Goal: Information Seeking & Learning: Learn about a topic

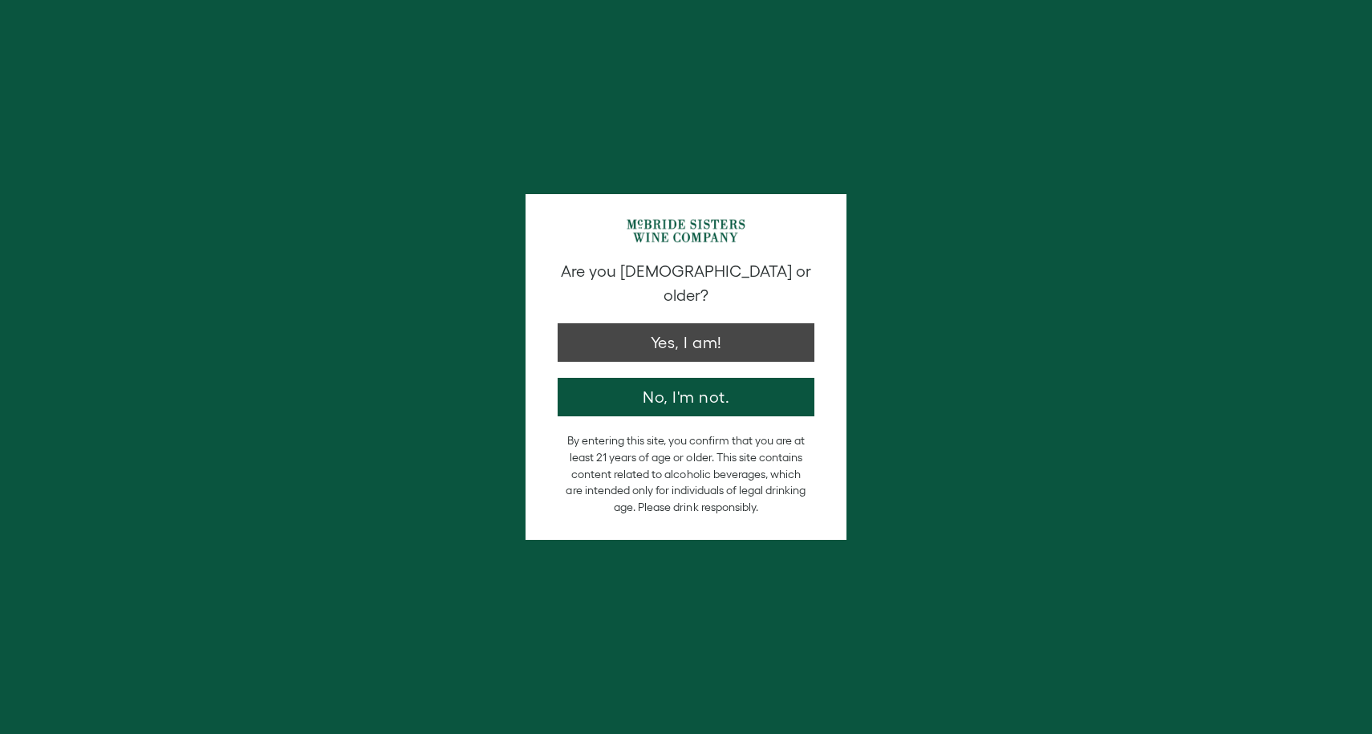
click at [659, 323] on button "Yes, I am!" at bounding box center [685, 342] width 257 height 38
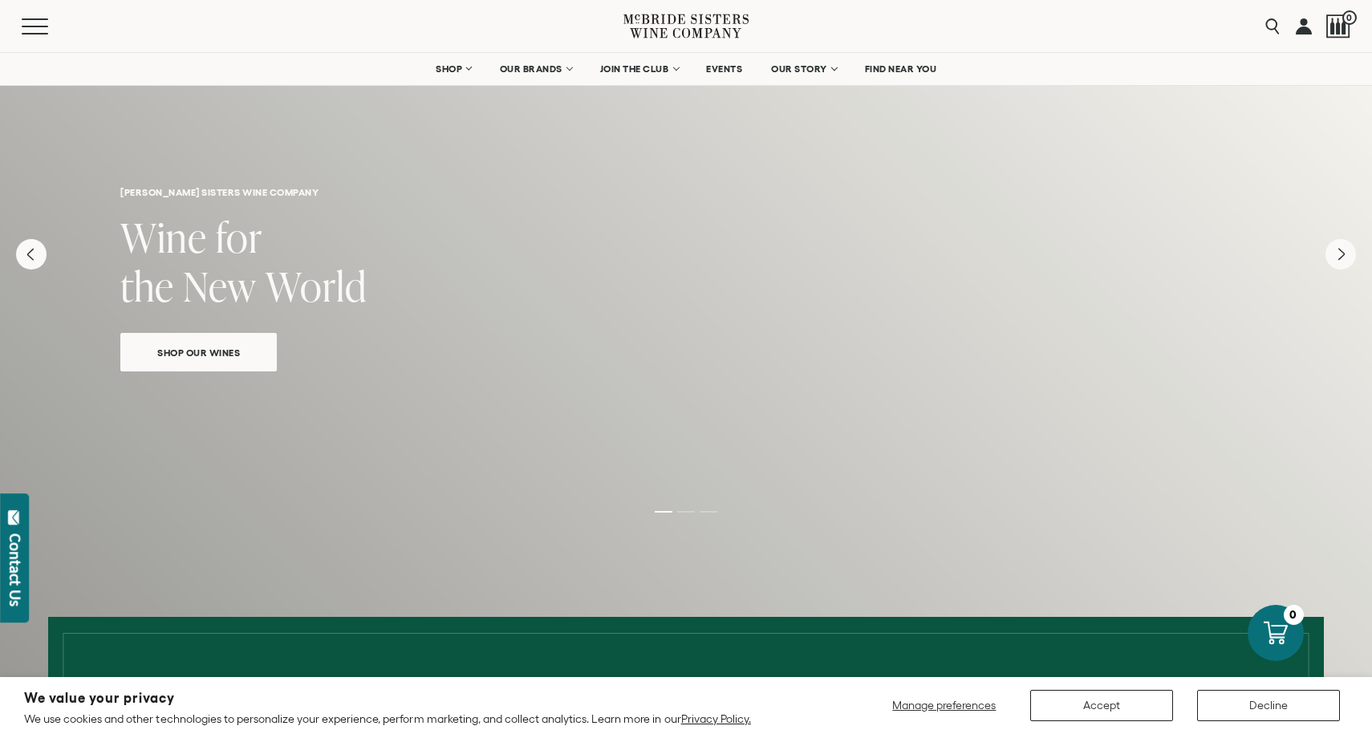
scroll to position [29, 0]
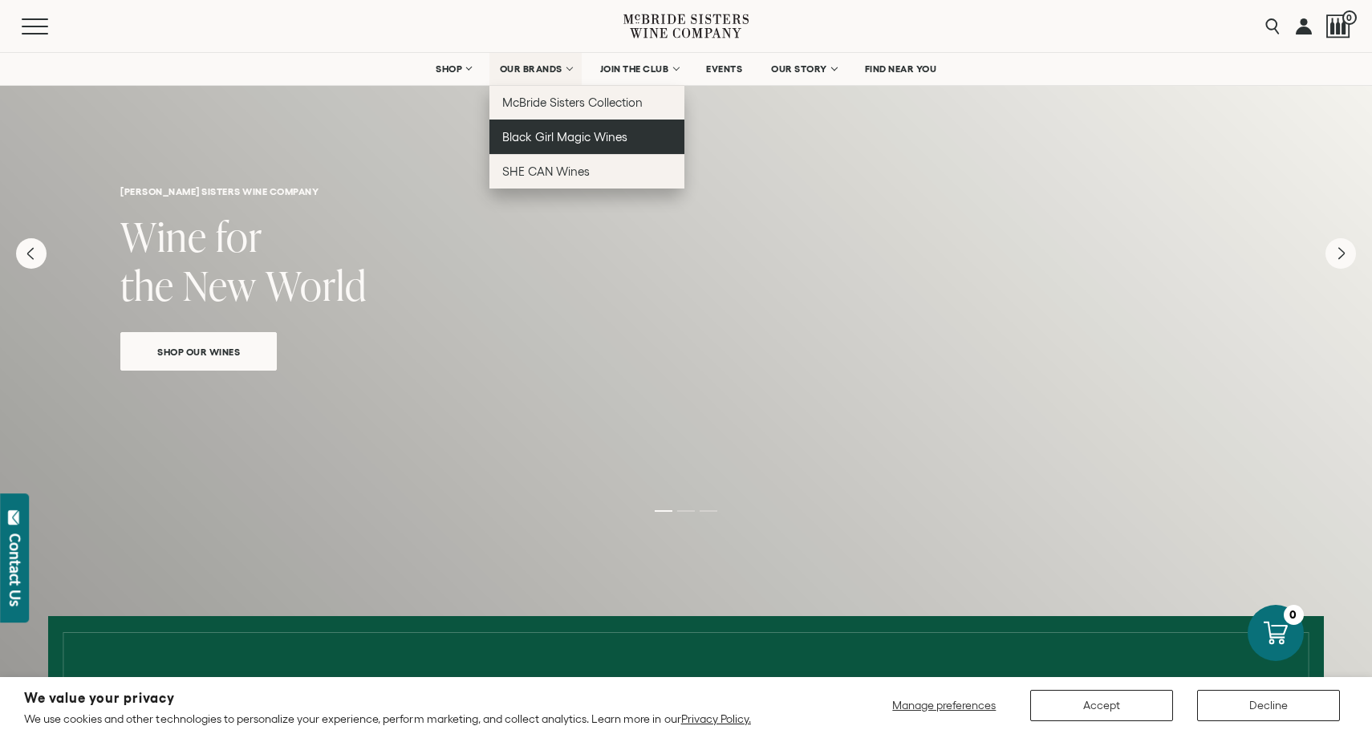
click at [626, 135] on link "Black Girl Magic Wines" at bounding box center [586, 137] width 195 height 34
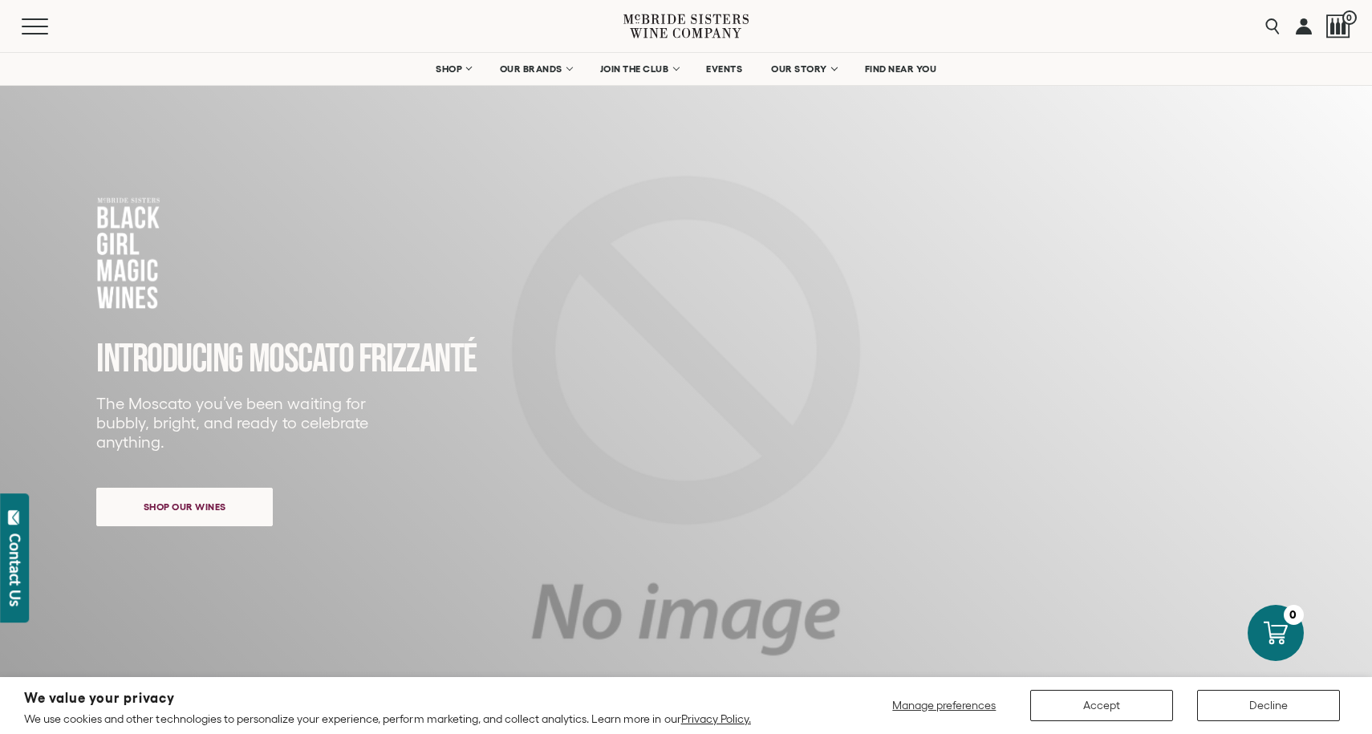
scroll to position [-1, 1]
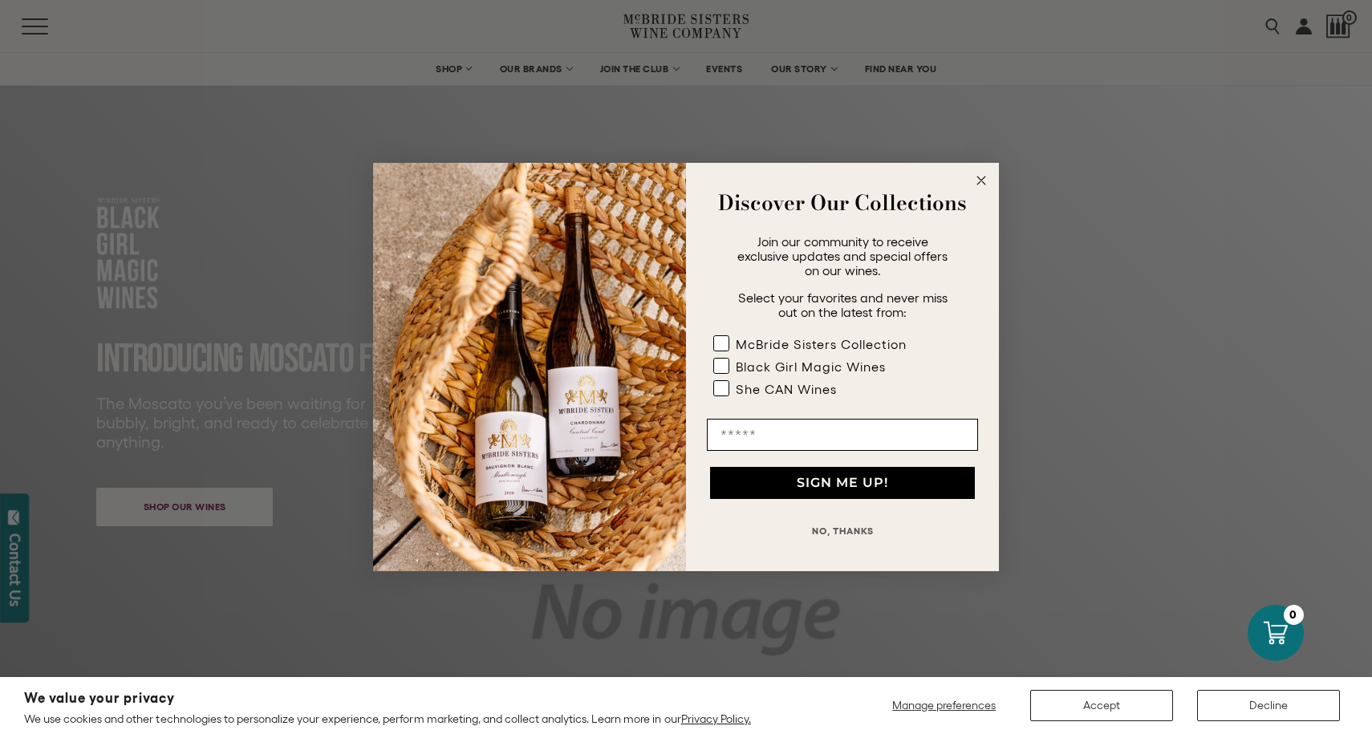
click at [975, 185] on circle "Close dialog" at bounding box center [981, 181] width 18 height 18
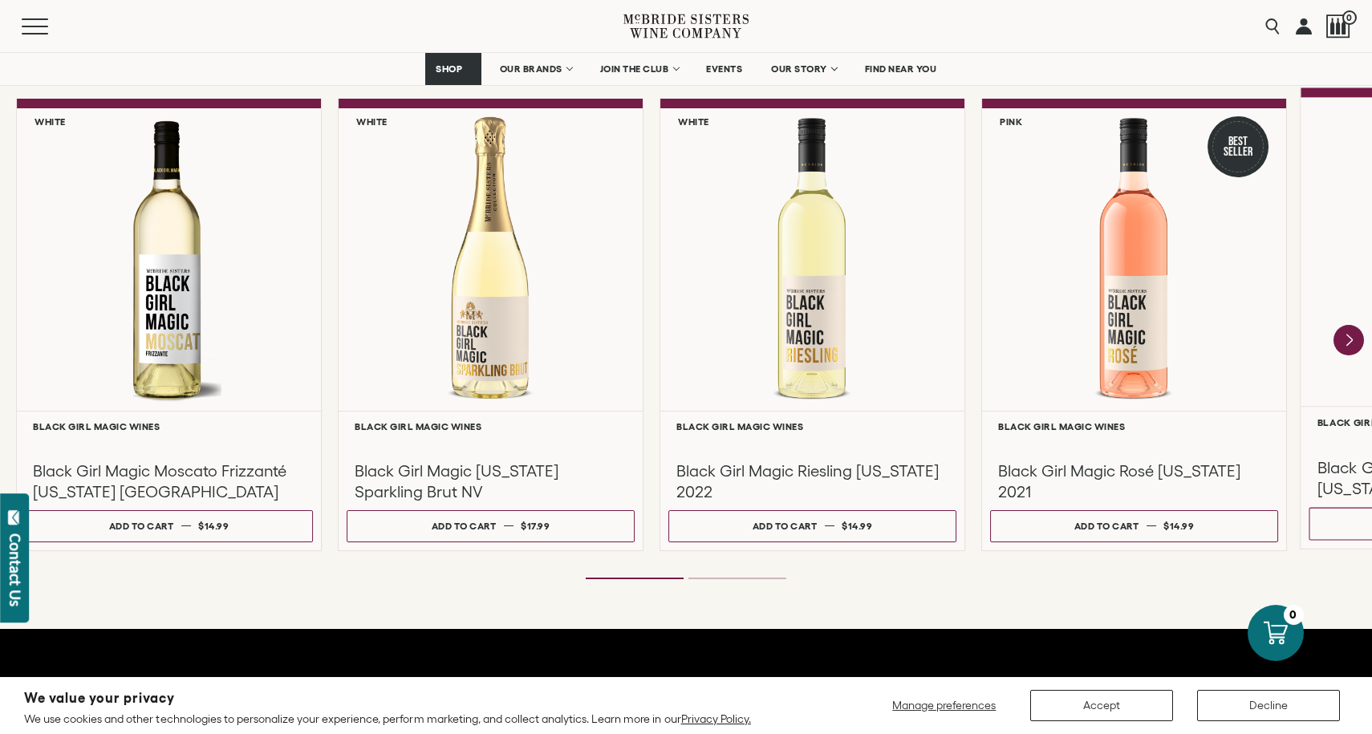
scroll to position [1396, 0]
click at [1342, 343] on icon "Next" at bounding box center [1348, 340] width 34 height 34
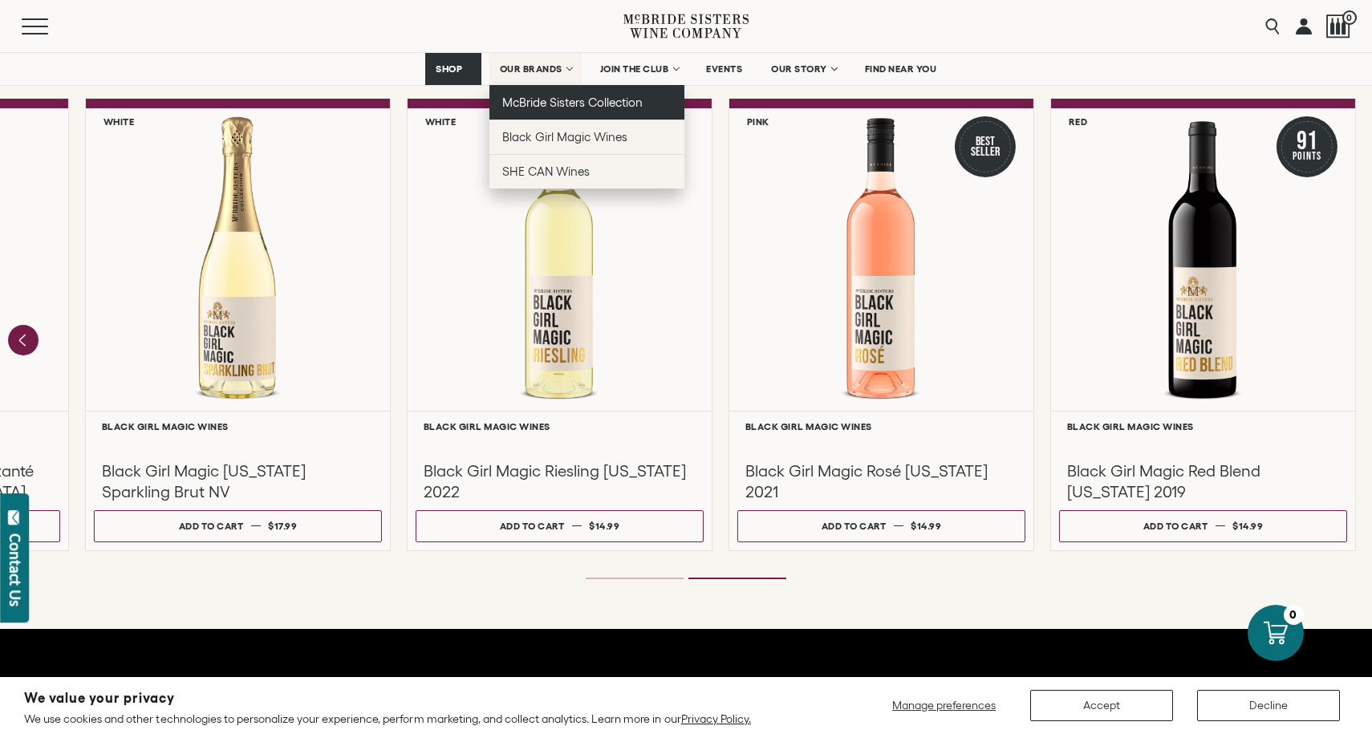
click at [545, 98] on span "McBride Sisters Collection" at bounding box center [572, 102] width 141 height 14
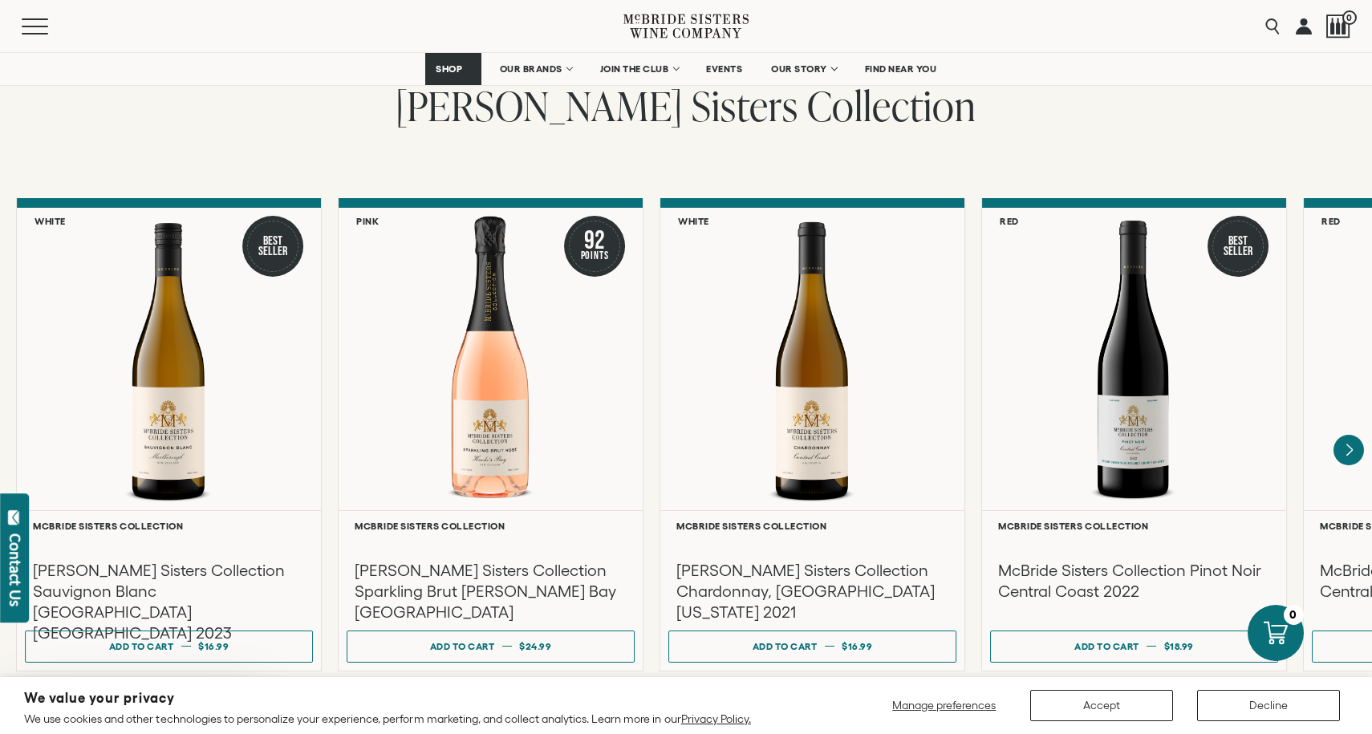
scroll to position [1257, 0]
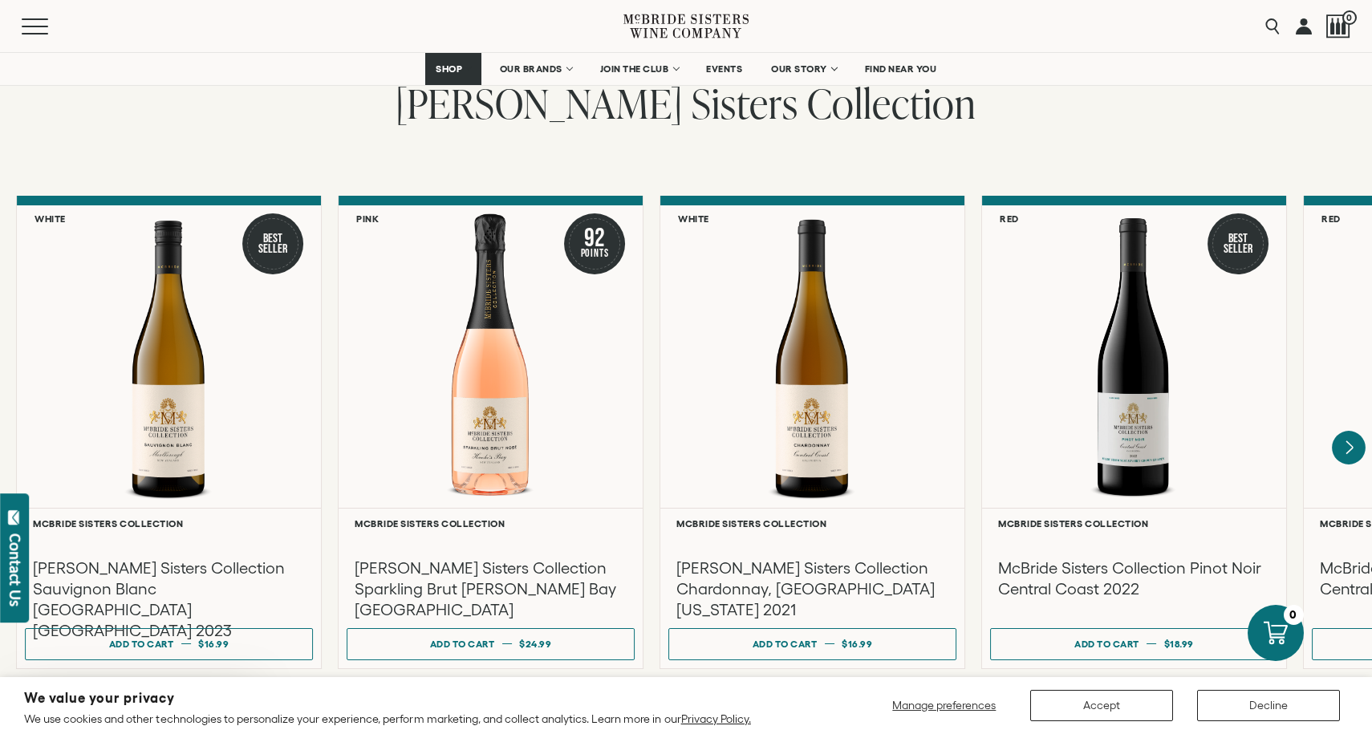
click at [1352, 438] on icon "Next" at bounding box center [1348, 448] width 34 height 34
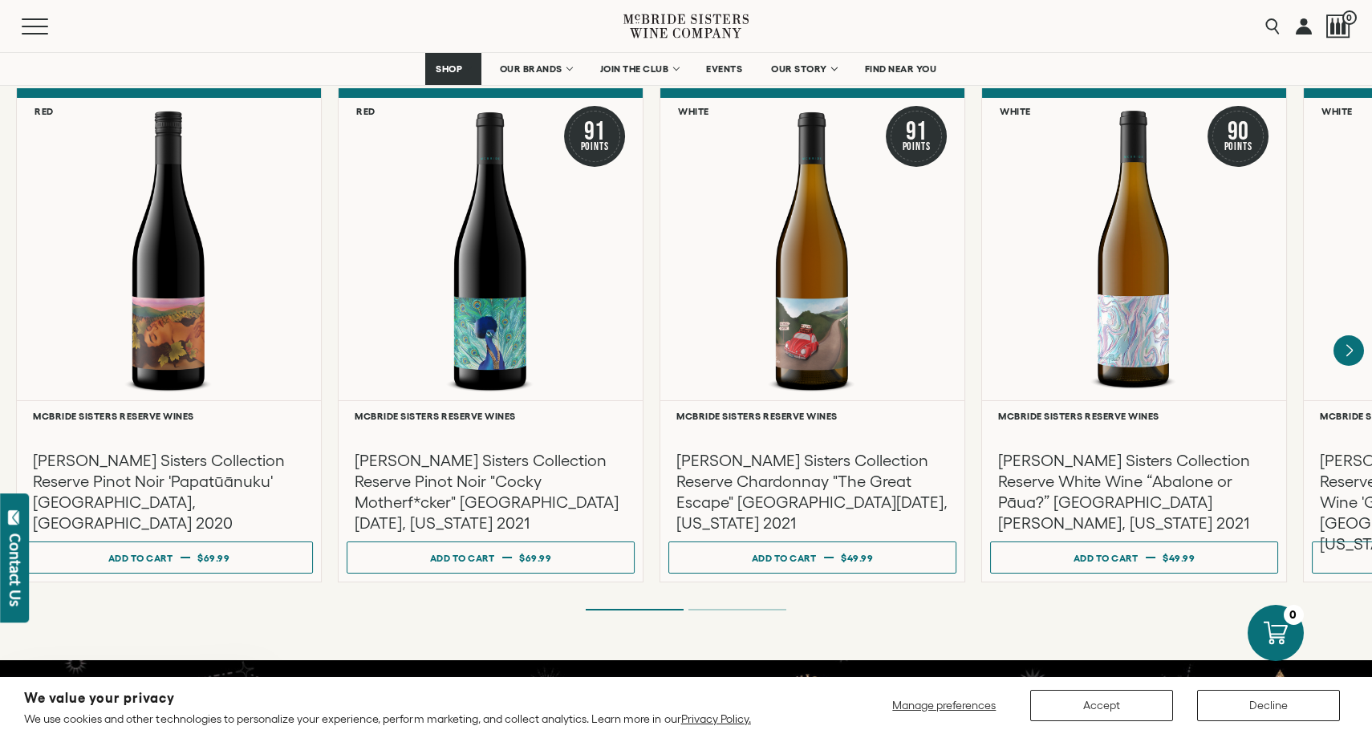
scroll to position [2733, 0]
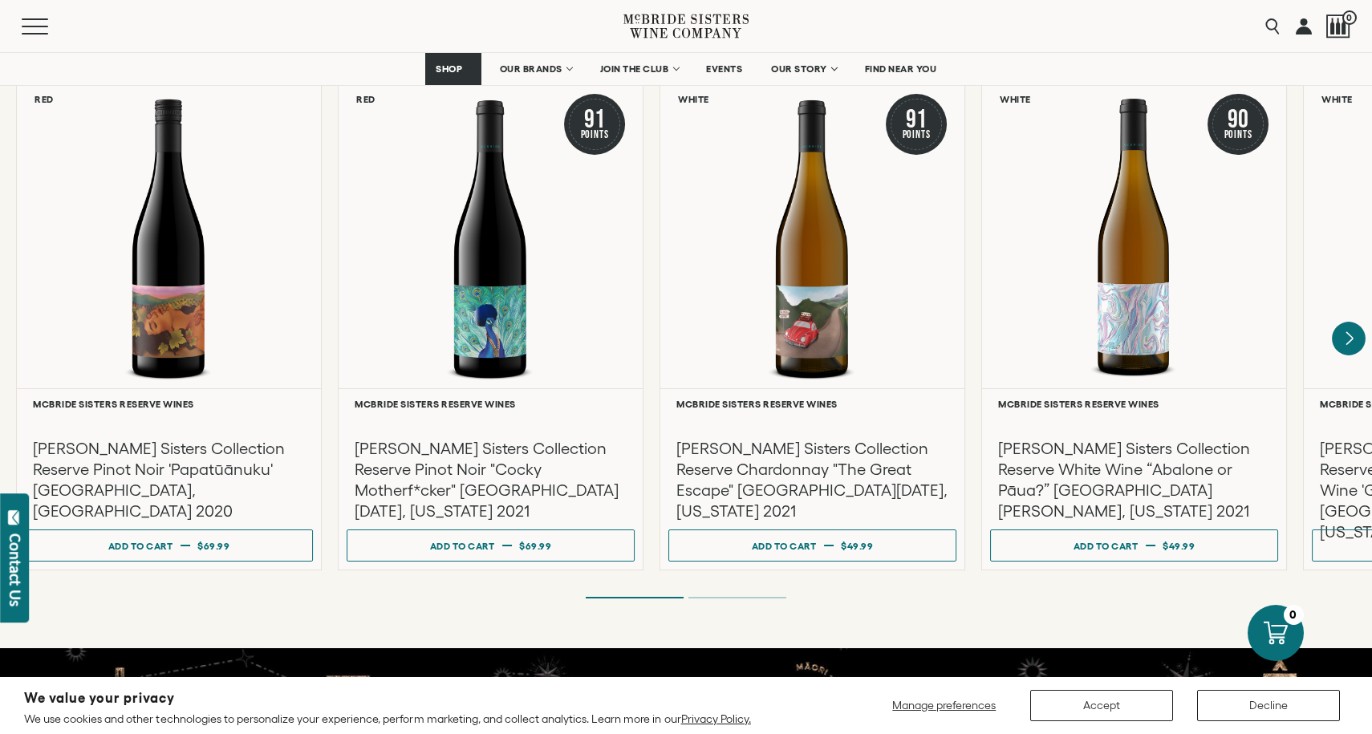
click at [1339, 322] on icon "Next" at bounding box center [1348, 339] width 34 height 34
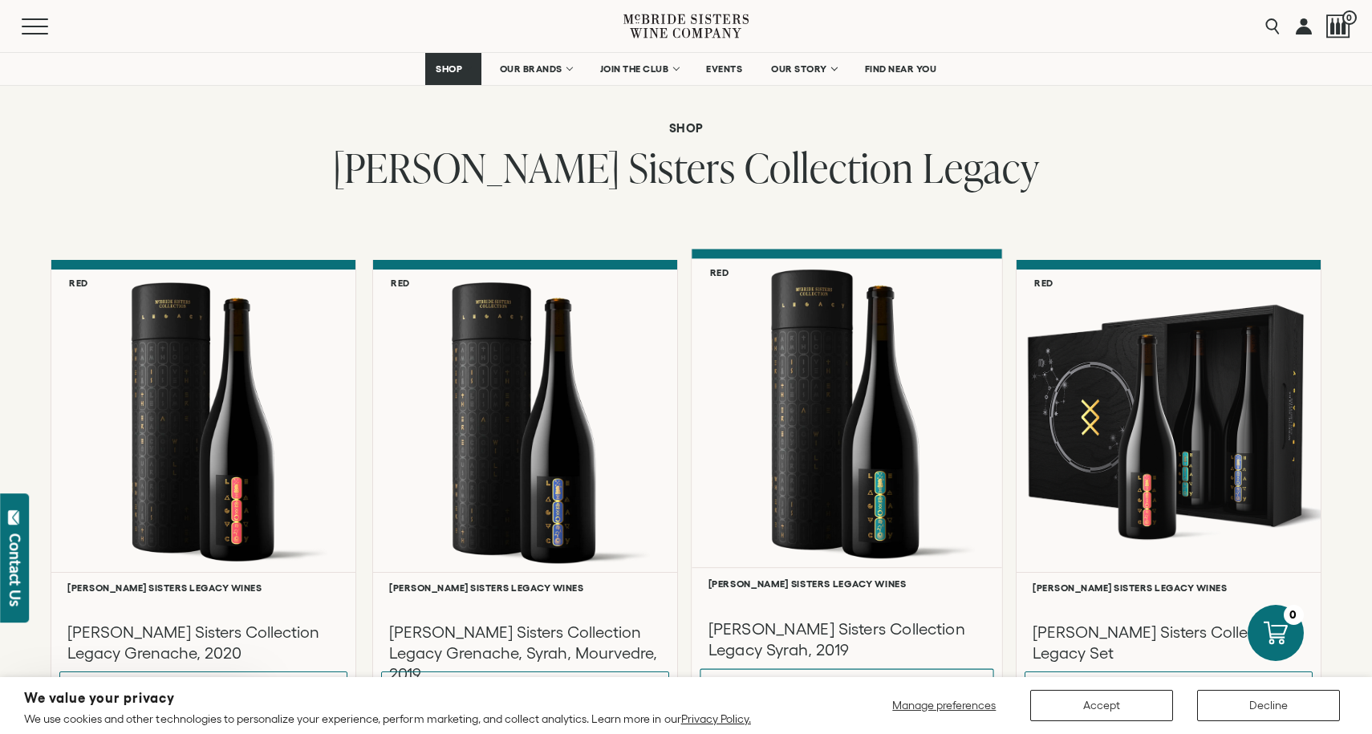
scroll to position [4109, 0]
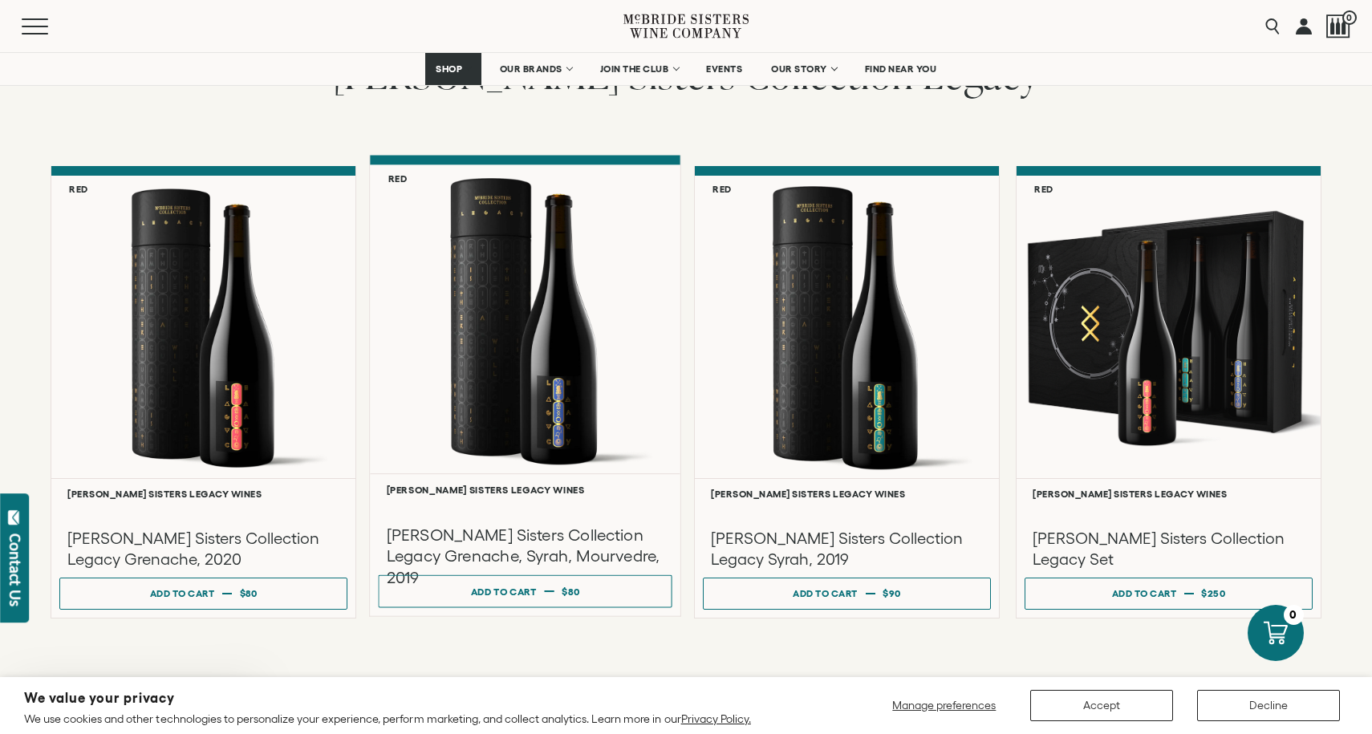
click at [509, 526] on h3 "McBride Sisters Collection Legacy Grenache, Syrah, Mourvedre, 2019" at bounding box center [526, 556] width 278 height 64
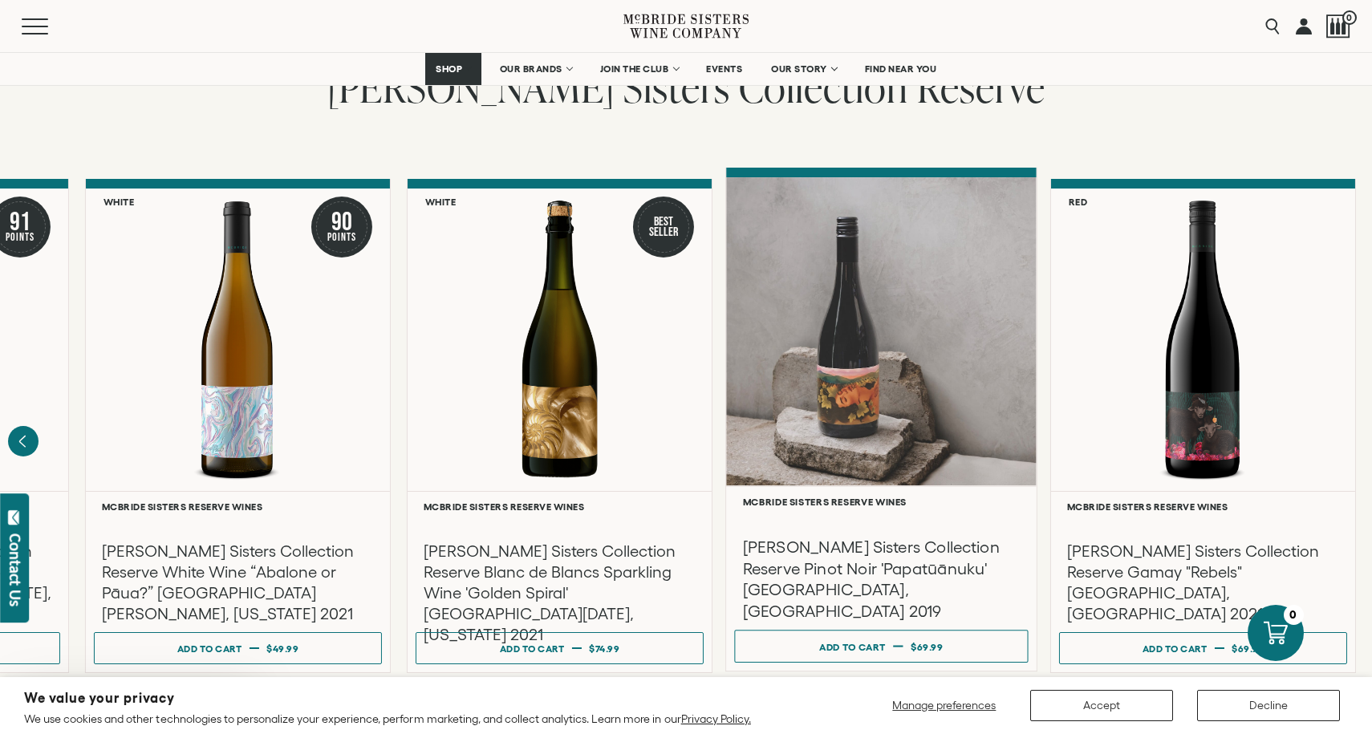
scroll to position [2631, 0]
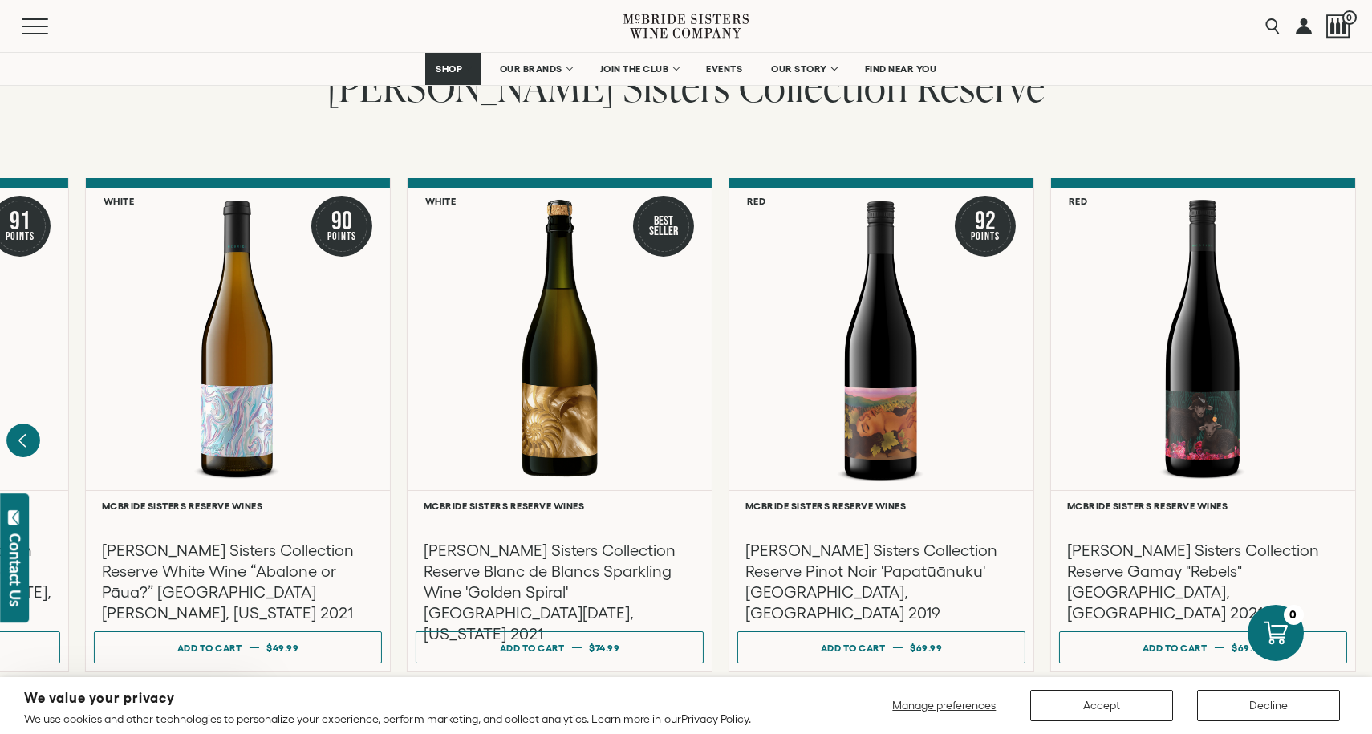
click at [18, 423] on icon "Previous" at bounding box center [23, 440] width 34 height 34
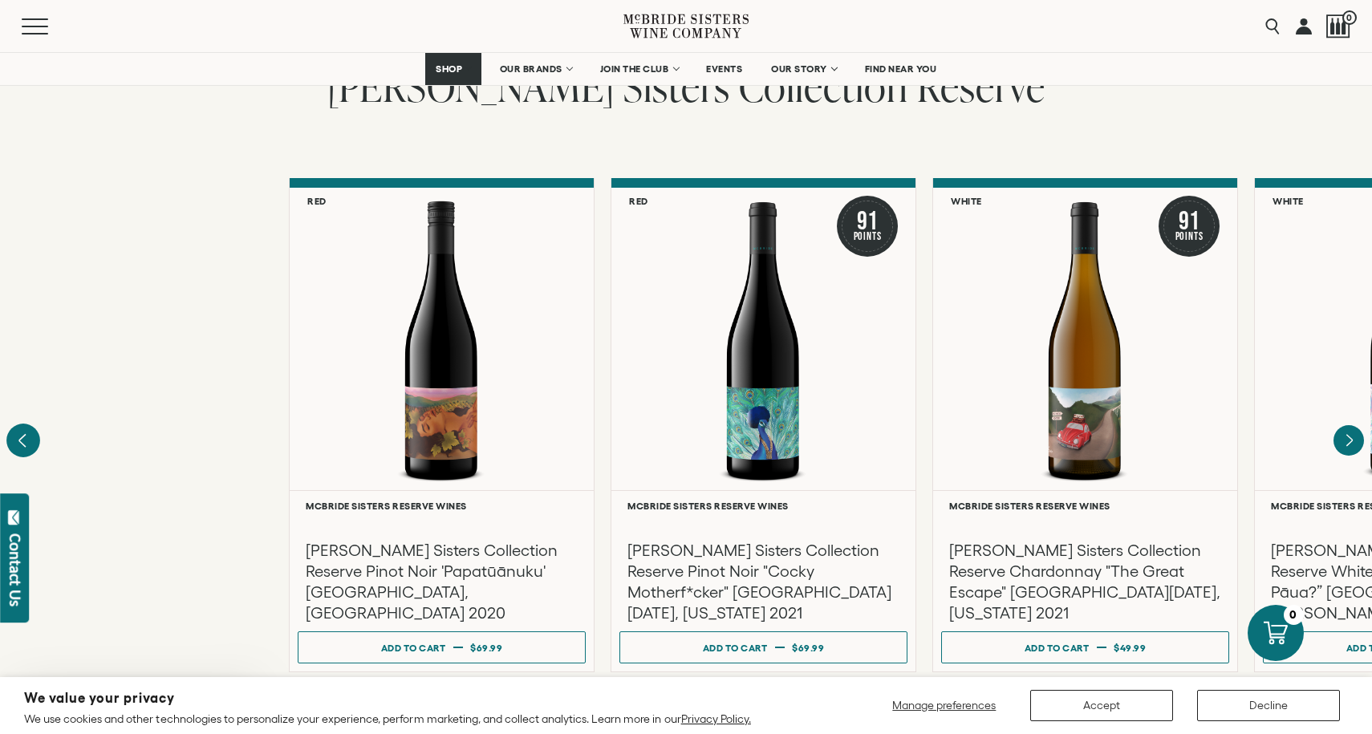
click at [0, 0] on div at bounding box center [0, 0] width 0 height 0
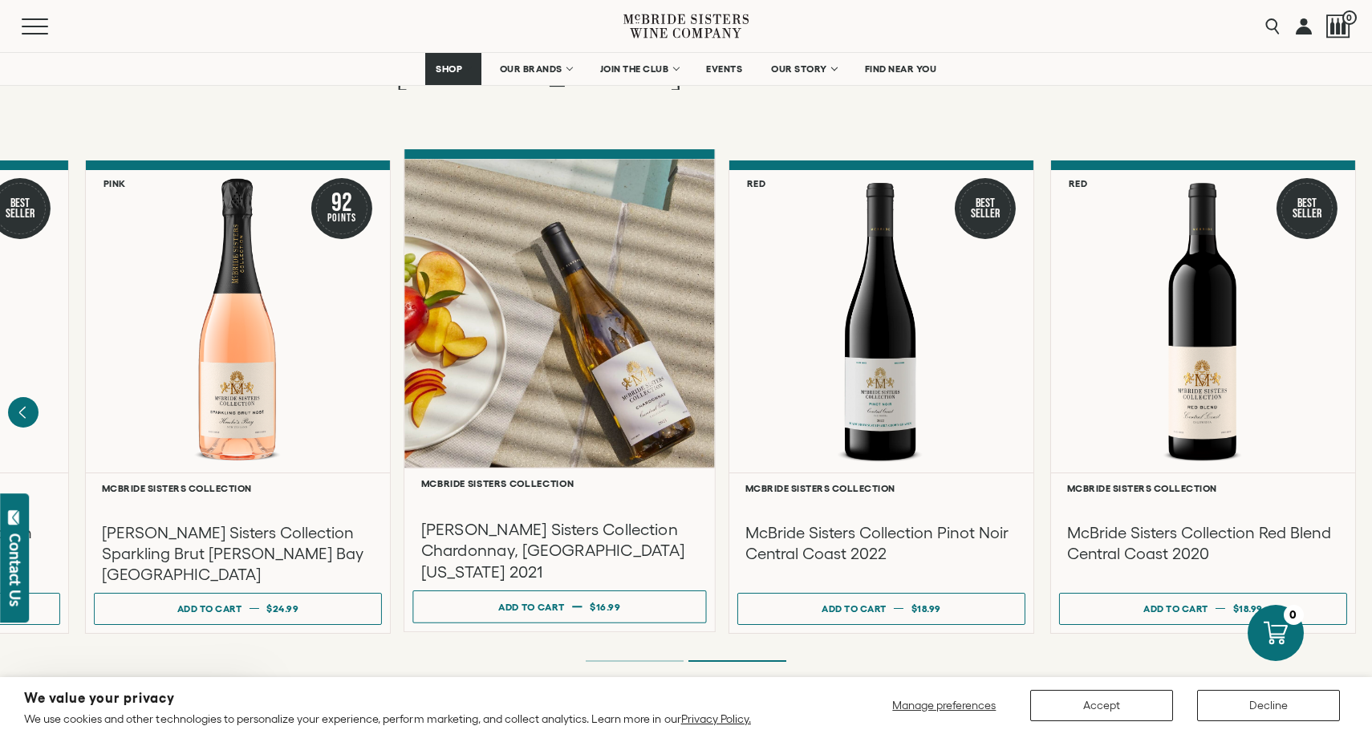
scroll to position [1291, 0]
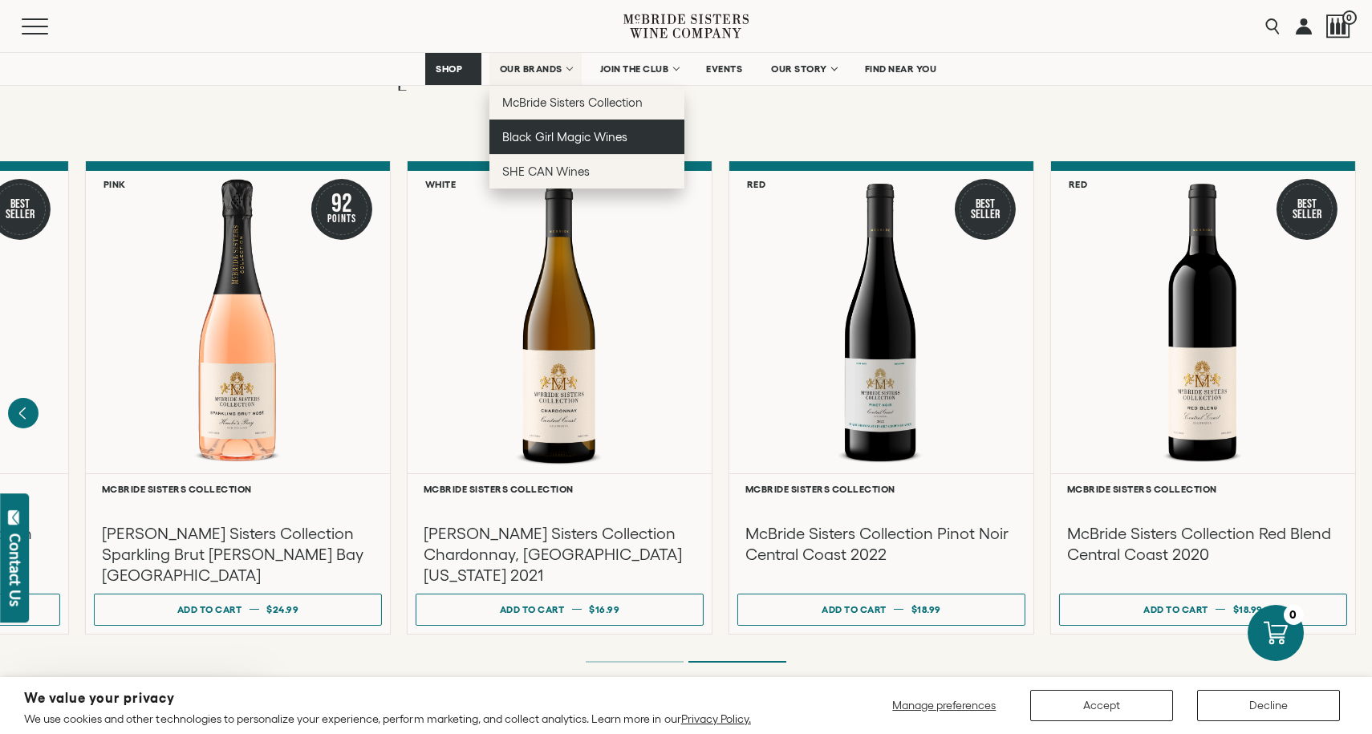
click at [551, 137] on span "Black Girl Magic Wines" at bounding box center [564, 137] width 125 height 14
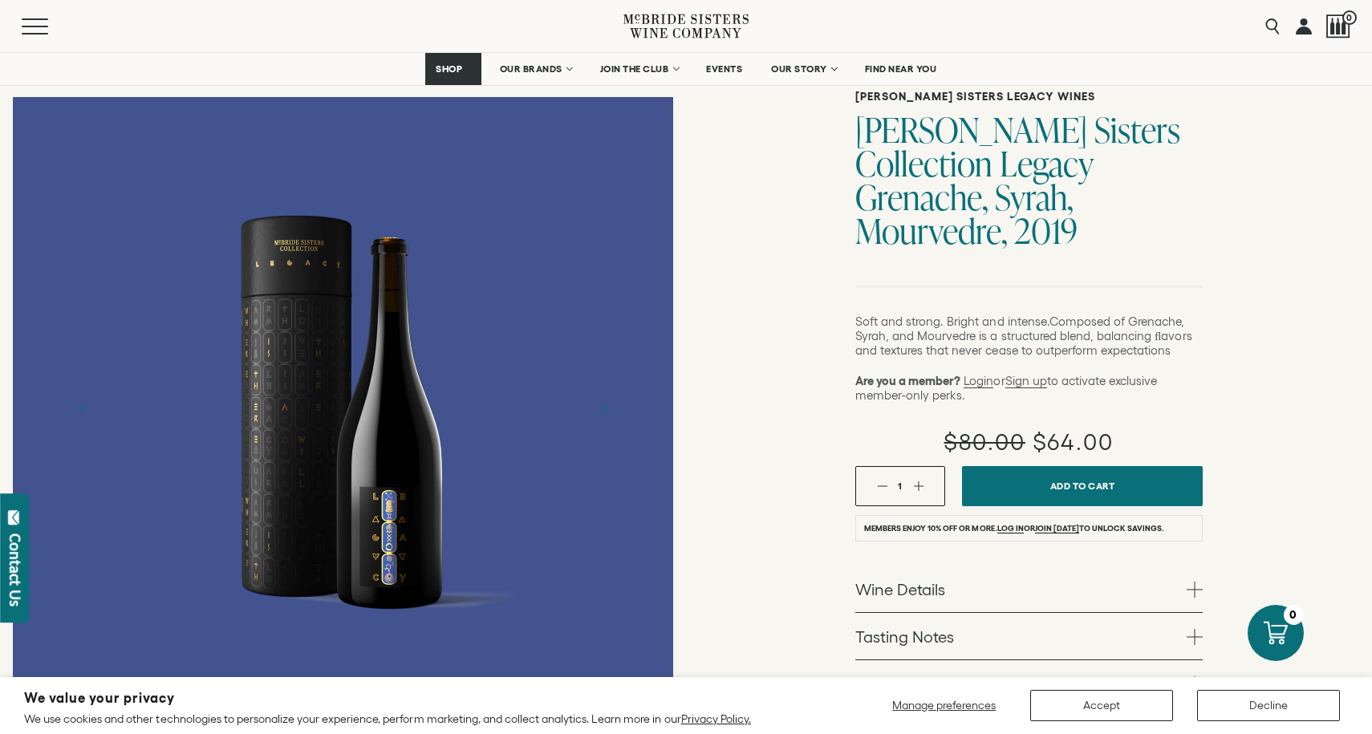
scroll to position [129, 0]
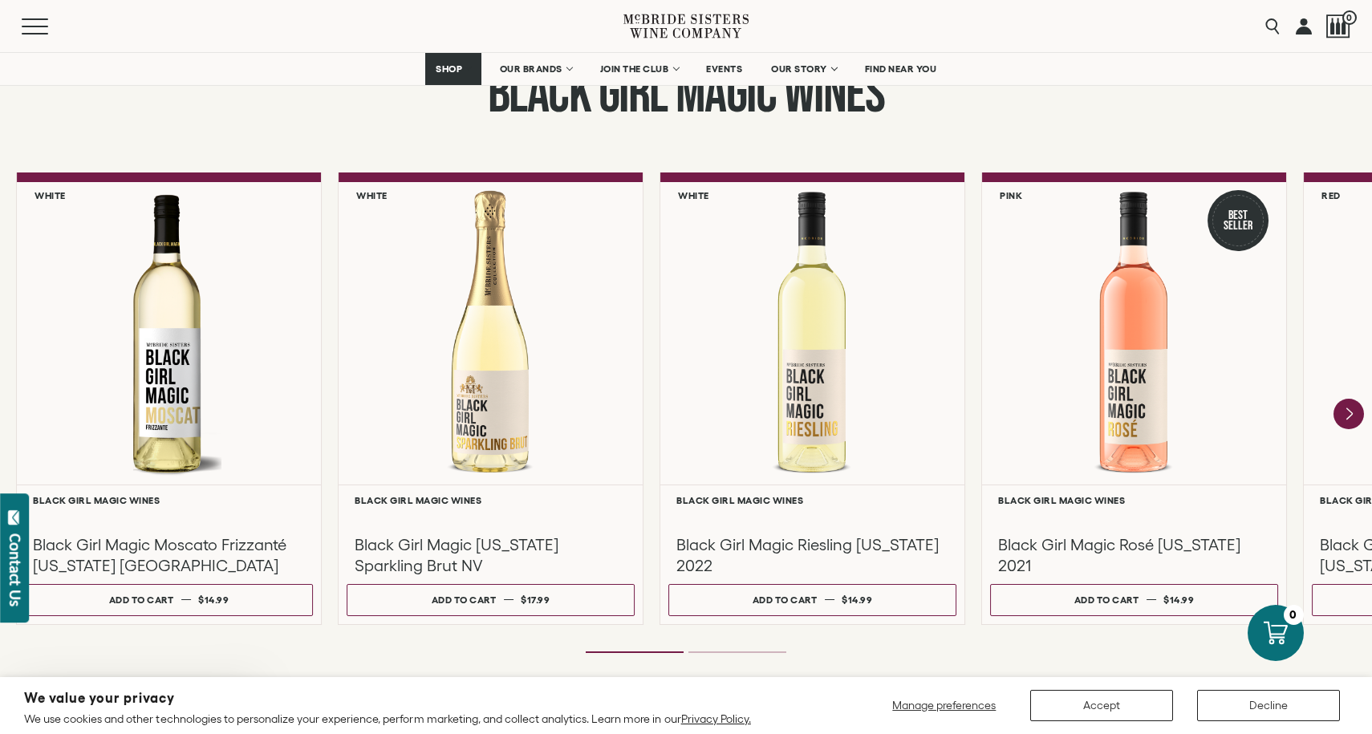
scroll to position [1323, 0]
click at [1351, 412] on icon "Next" at bounding box center [1349, 412] width 6 height 13
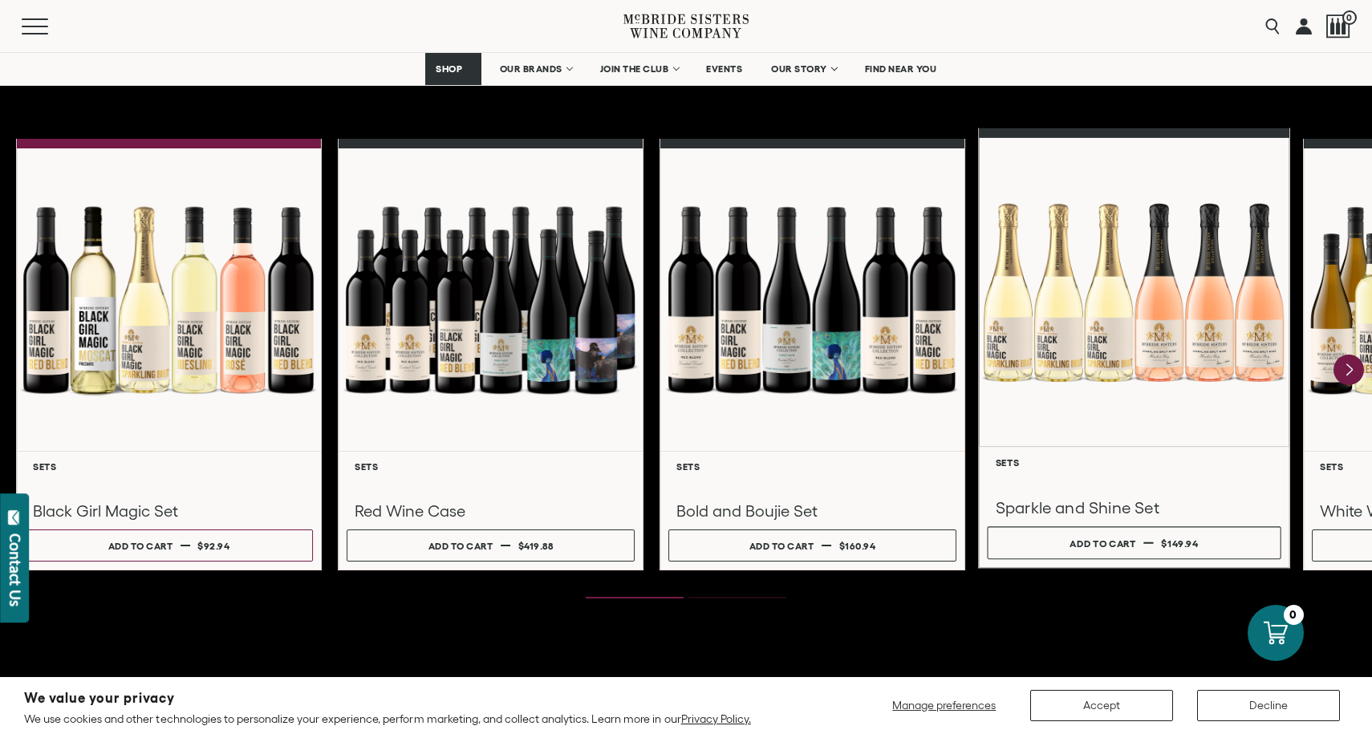
scroll to position [2104, 0]
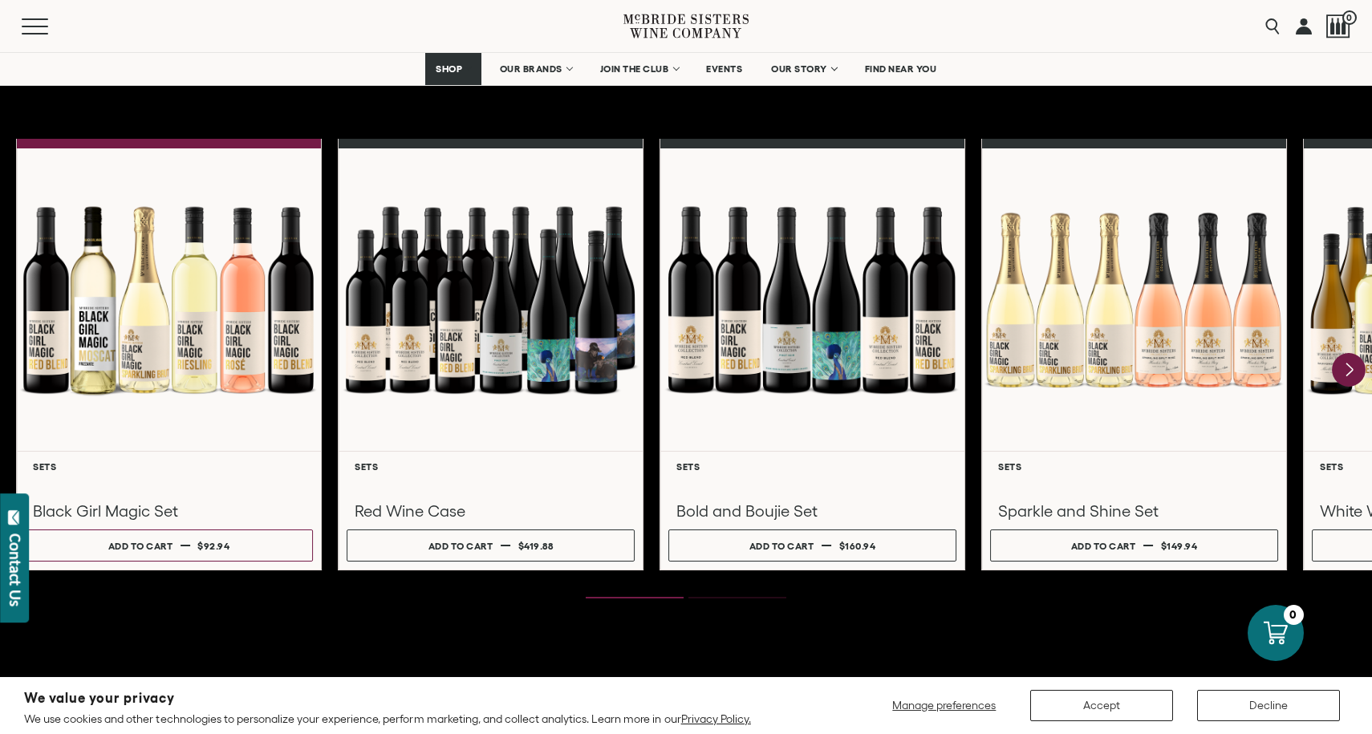
click at [1344, 363] on icon "Next" at bounding box center [1348, 370] width 34 height 34
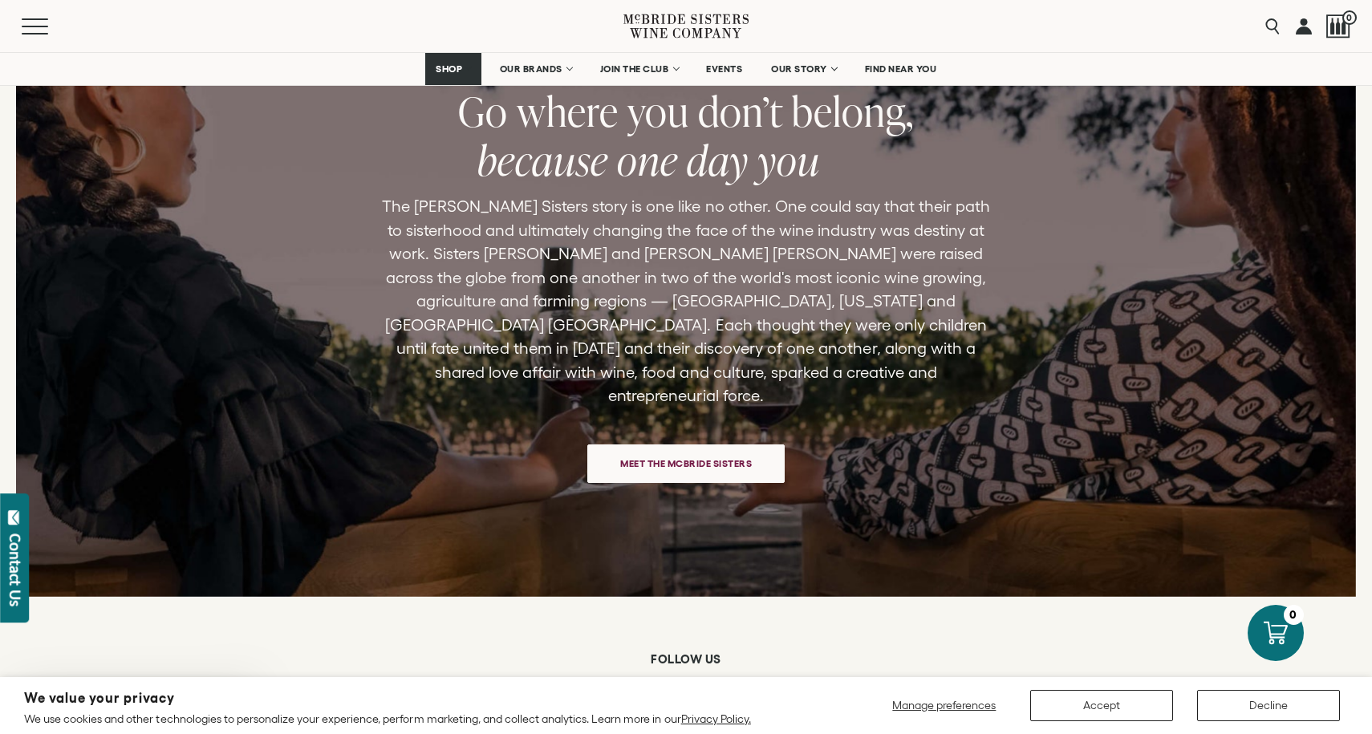
scroll to position [3490, 0]
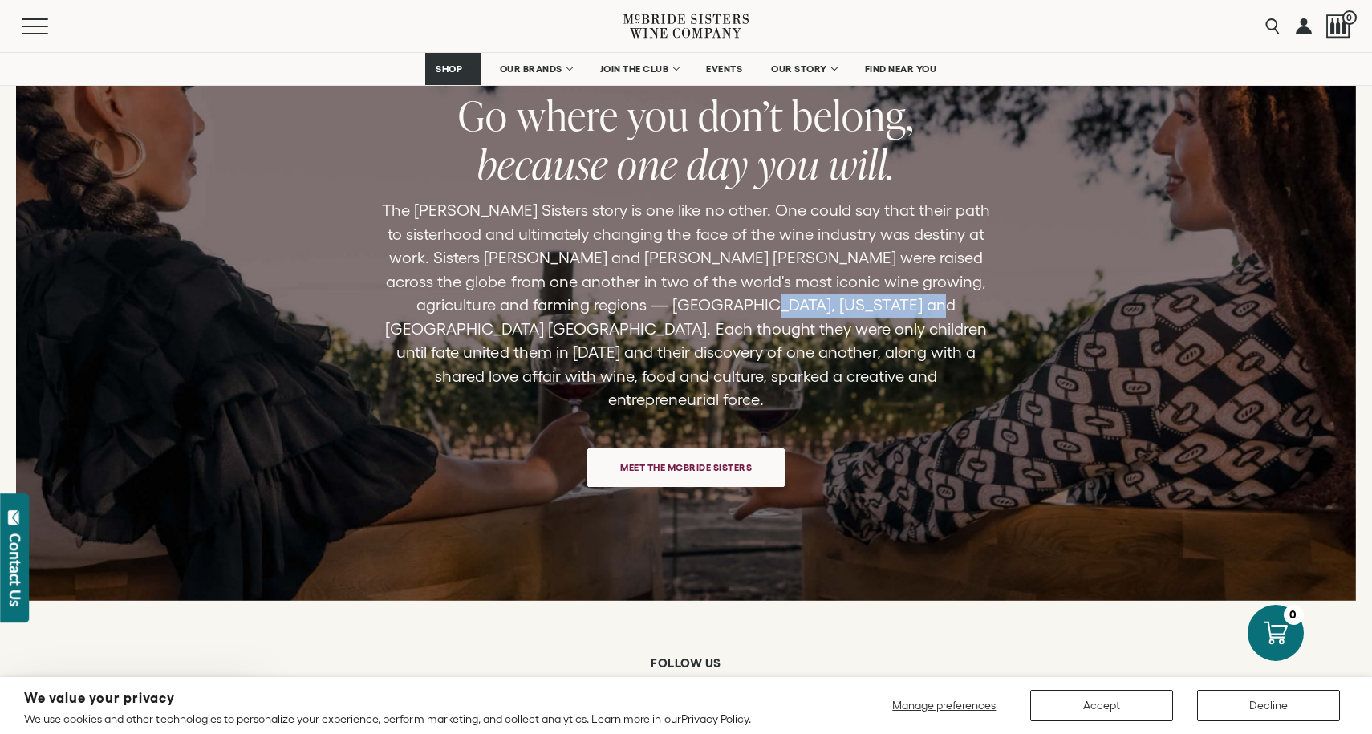
drag, startPoint x: 714, startPoint y: 318, endPoint x: 880, endPoint y: 322, distance: 166.1
click at [880, 322] on p "The [PERSON_NAME] Sisters story is one like no other. One could say that their …" at bounding box center [686, 305] width 616 height 213
click at [827, 386] on p "The [PERSON_NAME] Sisters story is one like no other. One could say that their …" at bounding box center [686, 305] width 616 height 213
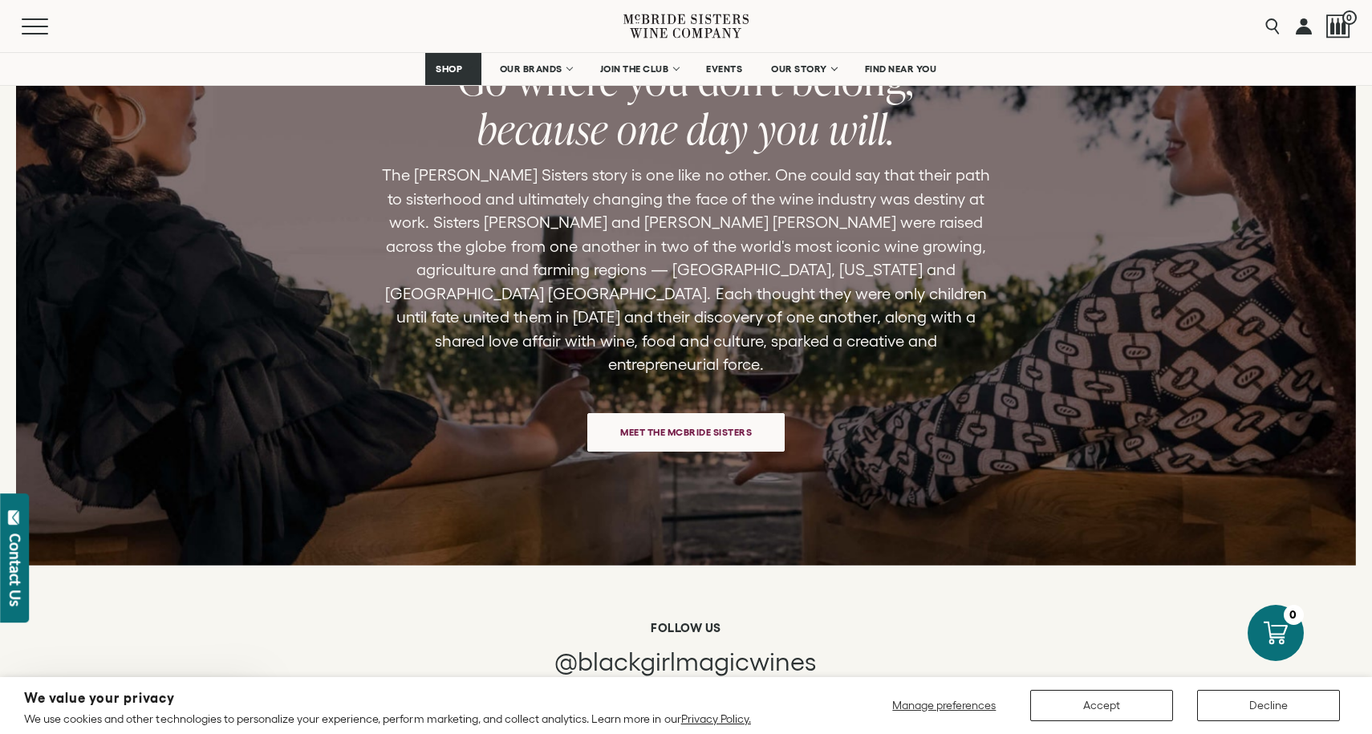
scroll to position [3503, 0]
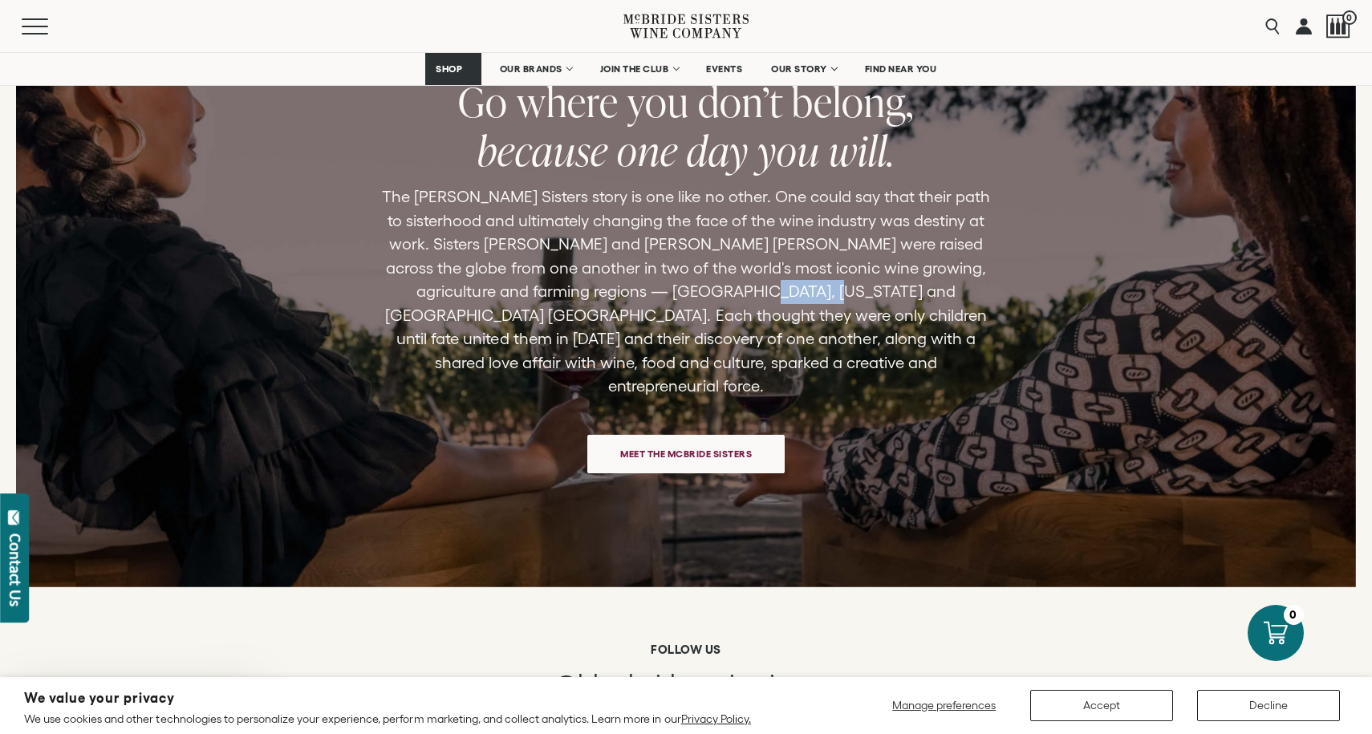
drag, startPoint x: 781, startPoint y: 296, endPoint x: 711, endPoint y: 303, distance: 70.2
click at [711, 303] on p "The [PERSON_NAME] Sisters story is one like no other. One could say that their …" at bounding box center [686, 291] width 616 height 213
click at [800, 302] on p "The [PERSON_NAME] Sisters story is one like no other. One could say that their …" at bounding box center [686, 291] width 616 height 213
drag, startPoint x: 731, startPoint y: 297, endPoint x: 756, endPoint y: 297, distance: 24.9
click at [756, 297] on p "The [PERSON_NAME] Sisters story is one like no other. One could say that their …" at bounding box center [686, 291] width 616 height 213
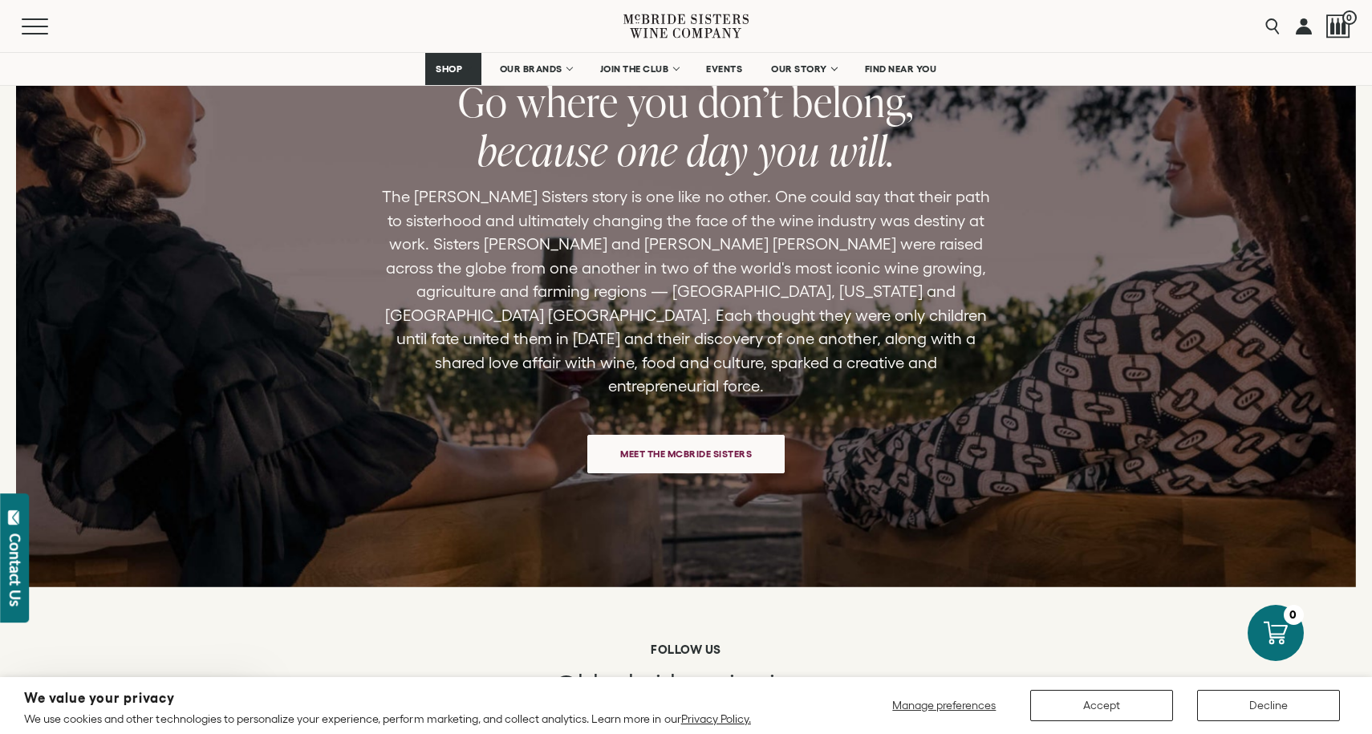
click at [774, 297] on p "The [PERSON_NAME] Sisters story is one like no other. One could say that their …" at bounding box center [686, 291] width 616 height 213
drag, startPoint x: 774, startPoint y: 297, endPoint x: 849, endPoint y: 298, distance: 75.4
click at [849, 298] on p "The [PERSON_NAME] Sisters story is one like no other. One could say that their …" at bounding box center [686, 291] width 616 height 213
click at [833, 325] on p "The [PERSON_NAME] Sisters story is one like no other. One could say that their …" at bounding box center [686, 291] width 616 height 213
drag, startPoint x: 711, startPoint y: 304, endPoint x: 879, endPoint y: 305, distance: 168.4
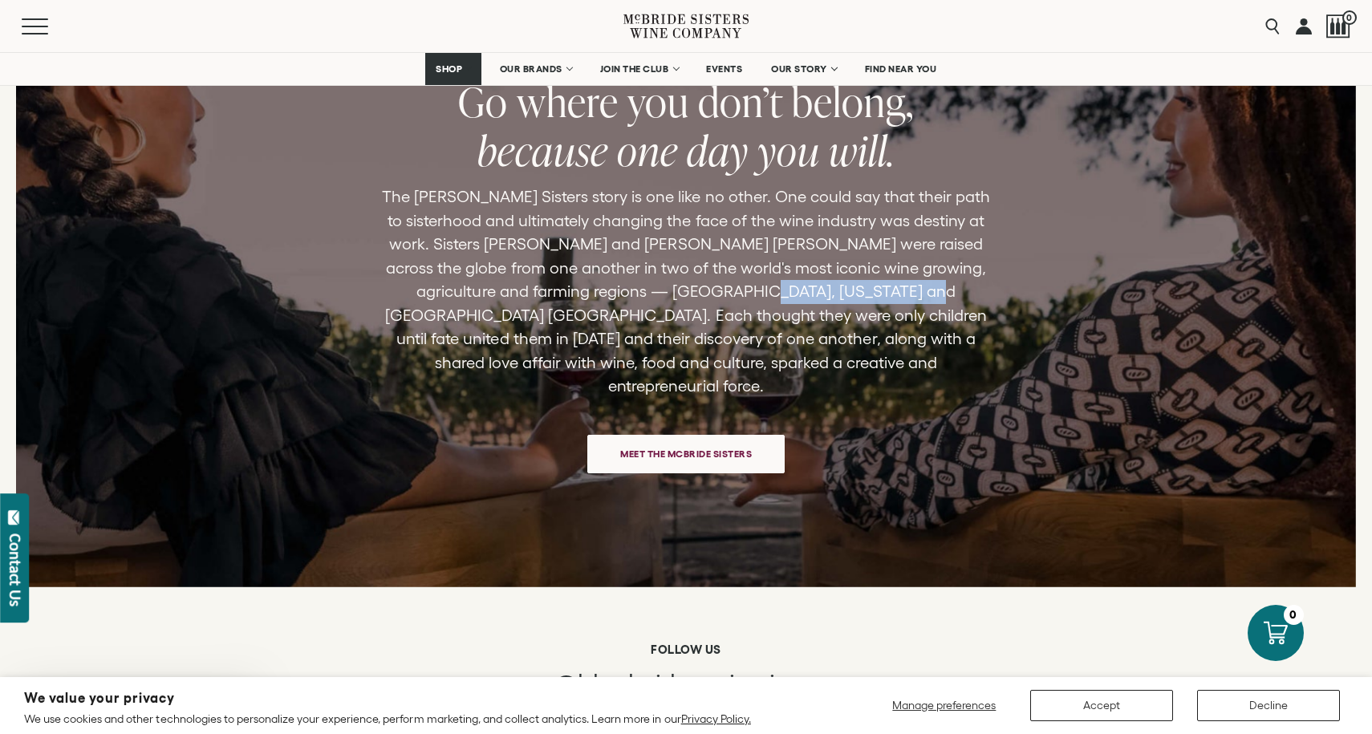
click at [879, 305] on p "The [PERSON_NAME] Sisters story is one like no other. One could say that their …" at bounding box center [686, 291] width 616 height 213
click at [1146, 491] on div "ANYTHING IS POSSIBLE Go where you don’t belong, because one day you will. The […" at bounding box center [686, 263] width 1372 height 602
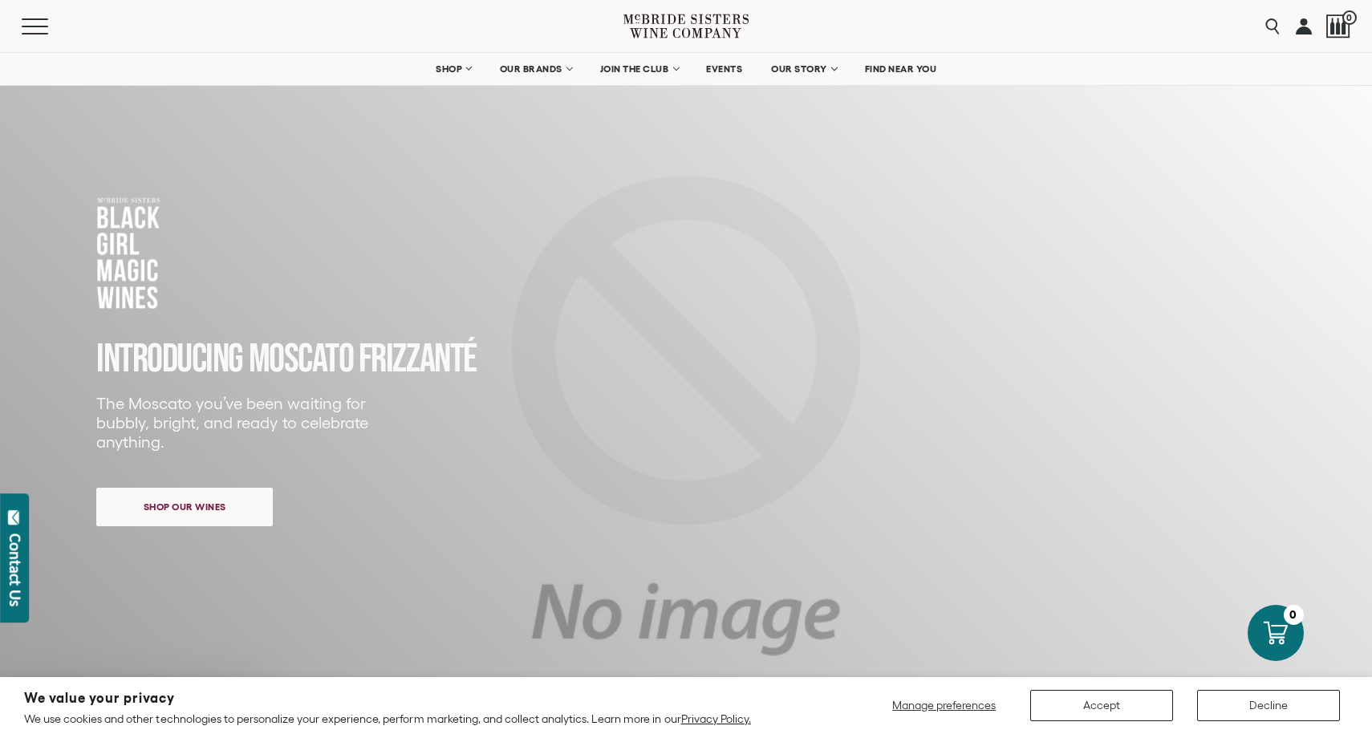
scroll to position [0, 0]
